Goal: Use online tool/utility: Utilize a website feature to perform a specific function

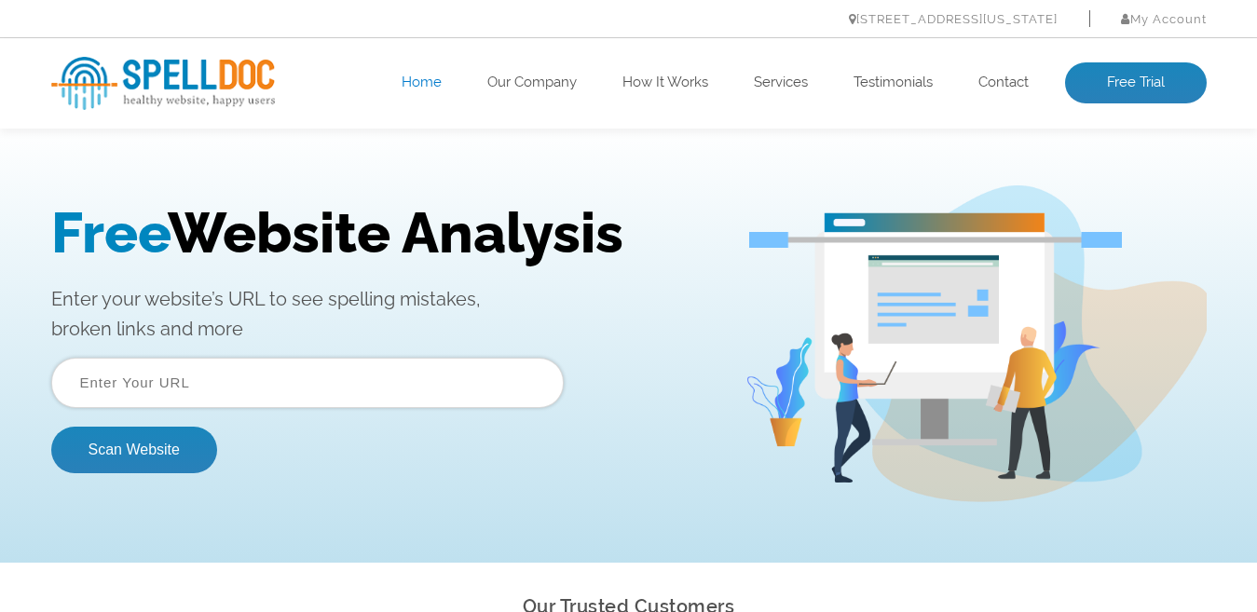
click at [347, 399] on input "text" at bounding box center [307, 383] width 512 height 50
click at [140, 455] on button "Scan Website" at bounding box center [134, 450] width 166 height 47
paste input "[URL][DOMAIN_NAME]"
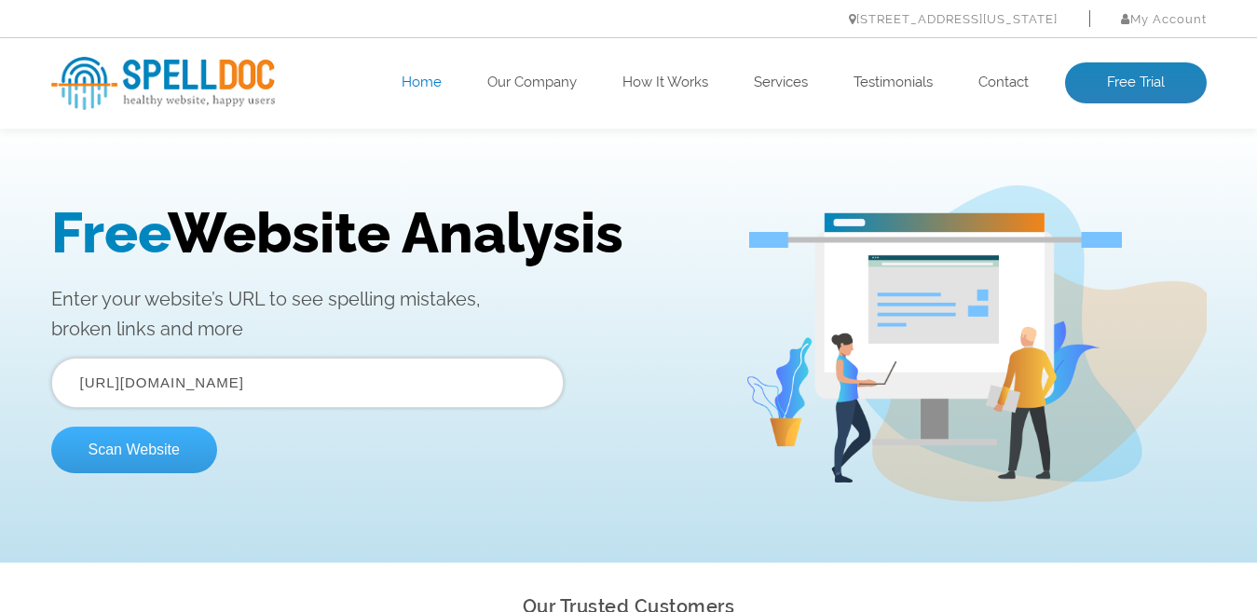
type input "[URL][DOMAIN_NAME]"
click at [194, 447] on button "Scan Website" at bounding box center [134, 450] width 166 height 47
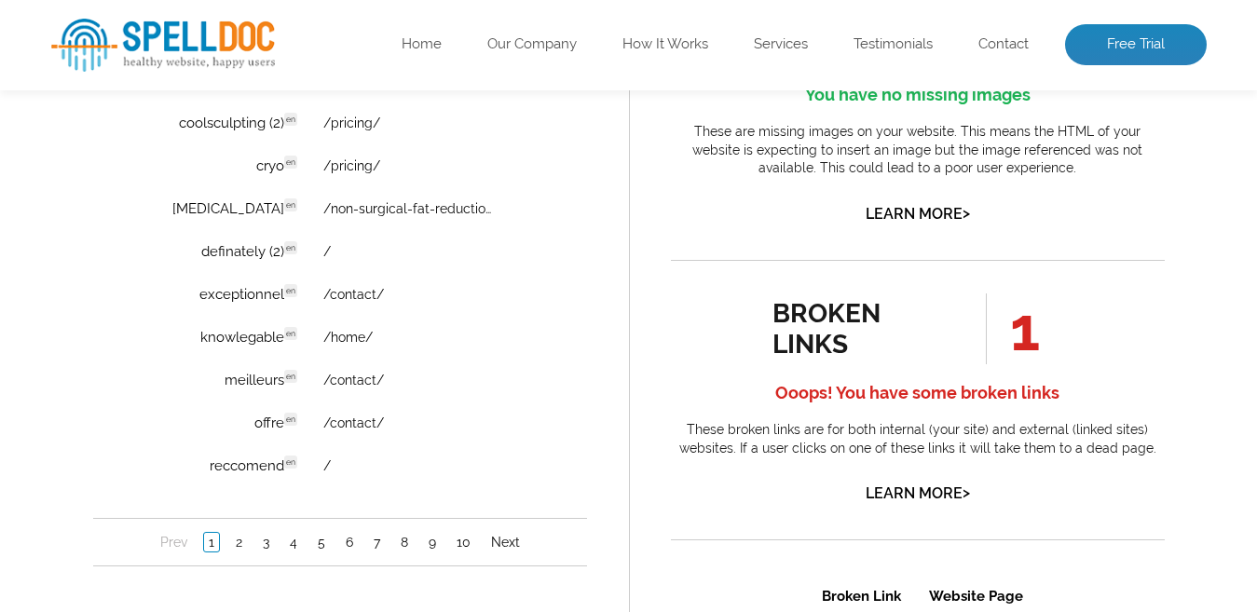
scroll to position [1512, 0]
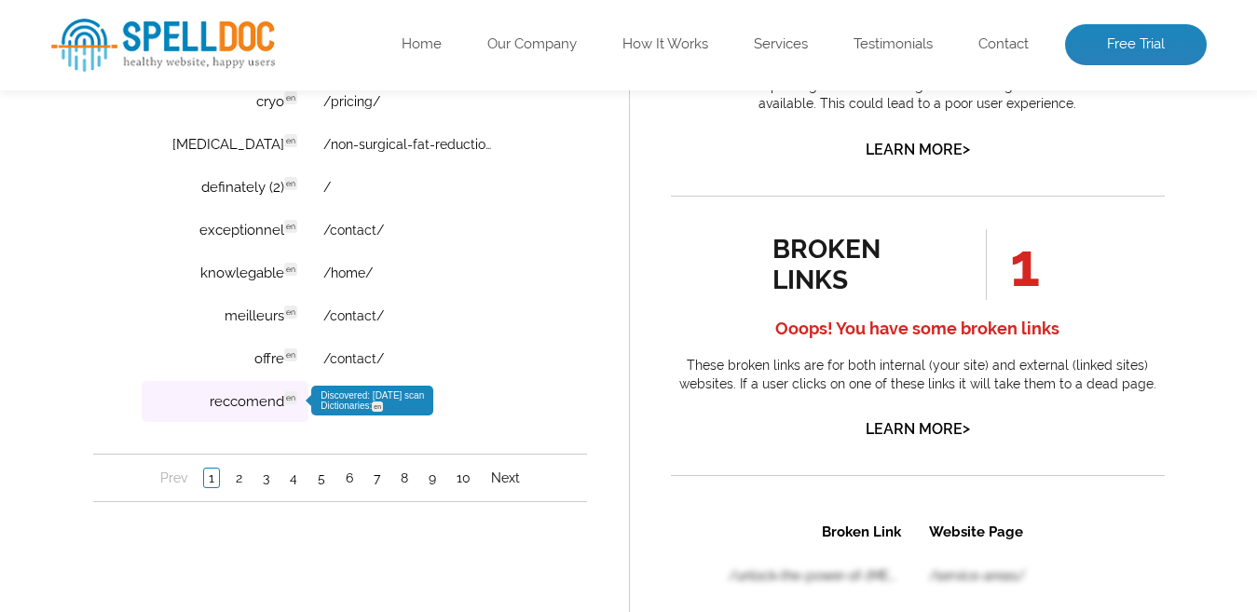
drag, startPoint x: 256, startPoint y: 399, endPoint x: 240, endPoint y: 398, distance: 15.9
click at [240, 398] on td "reccomend en Discovered: 09-16-2025 scan Dictionaries: en" at bounding box center [224, 402] width 167 height 41
click at [286, 400] on span "en" at bounding box center [289, 398] width 13 height 13
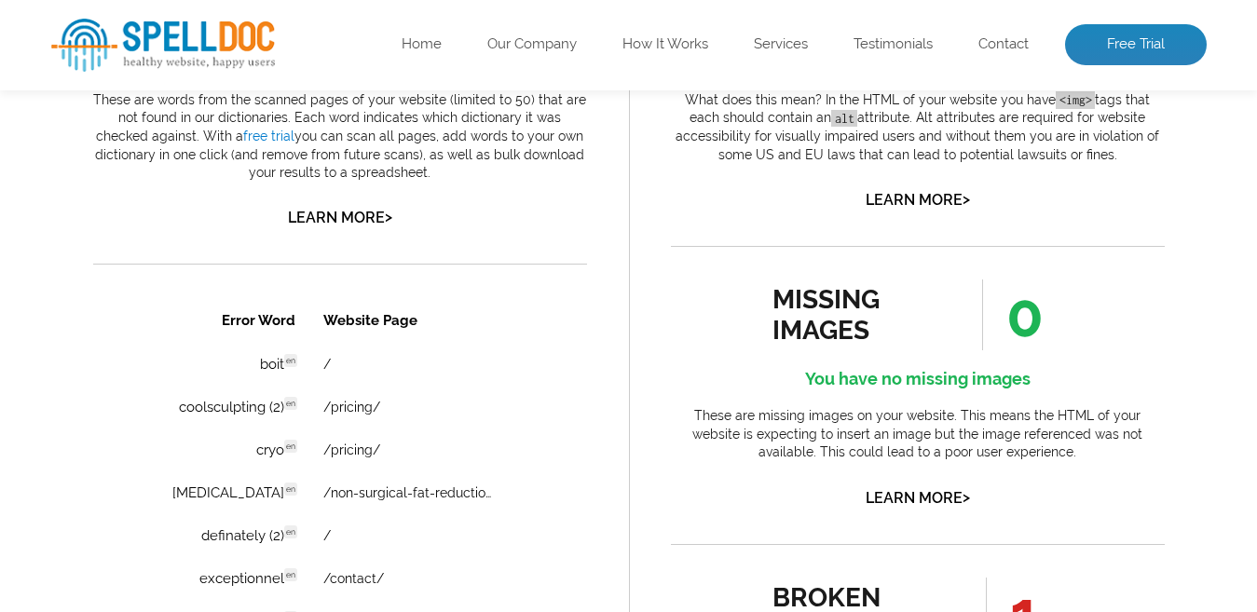
scroll to position [1626, 0]
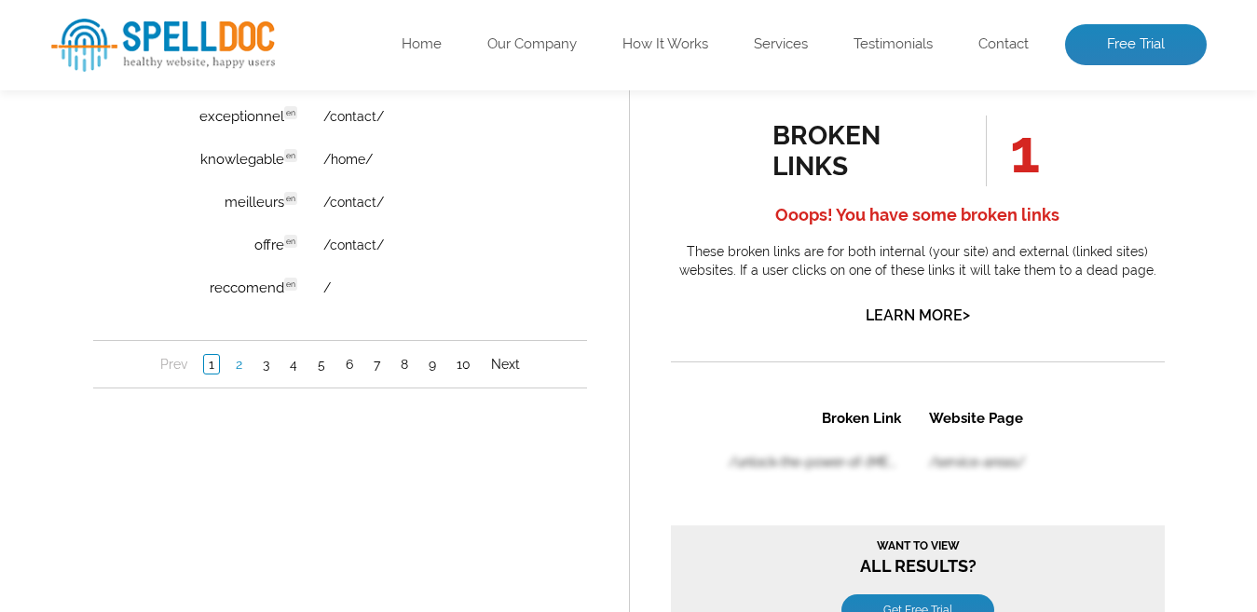
click at [232, 366] on link "2" at bounding box center [238, 365] width 16 height 19
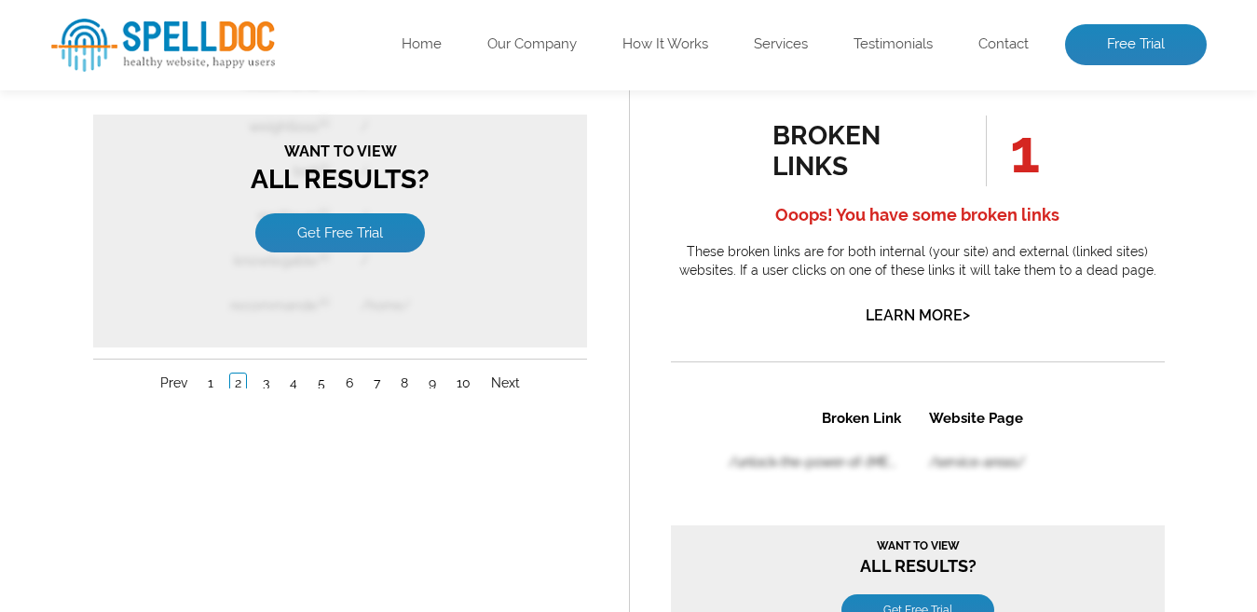
scroll to position [0, 0]
click at [267, 390] on link "3" at bounding box center [265, 383] width 16 height 19
